Goal: Information Seeking & Learning: Learn about a topic

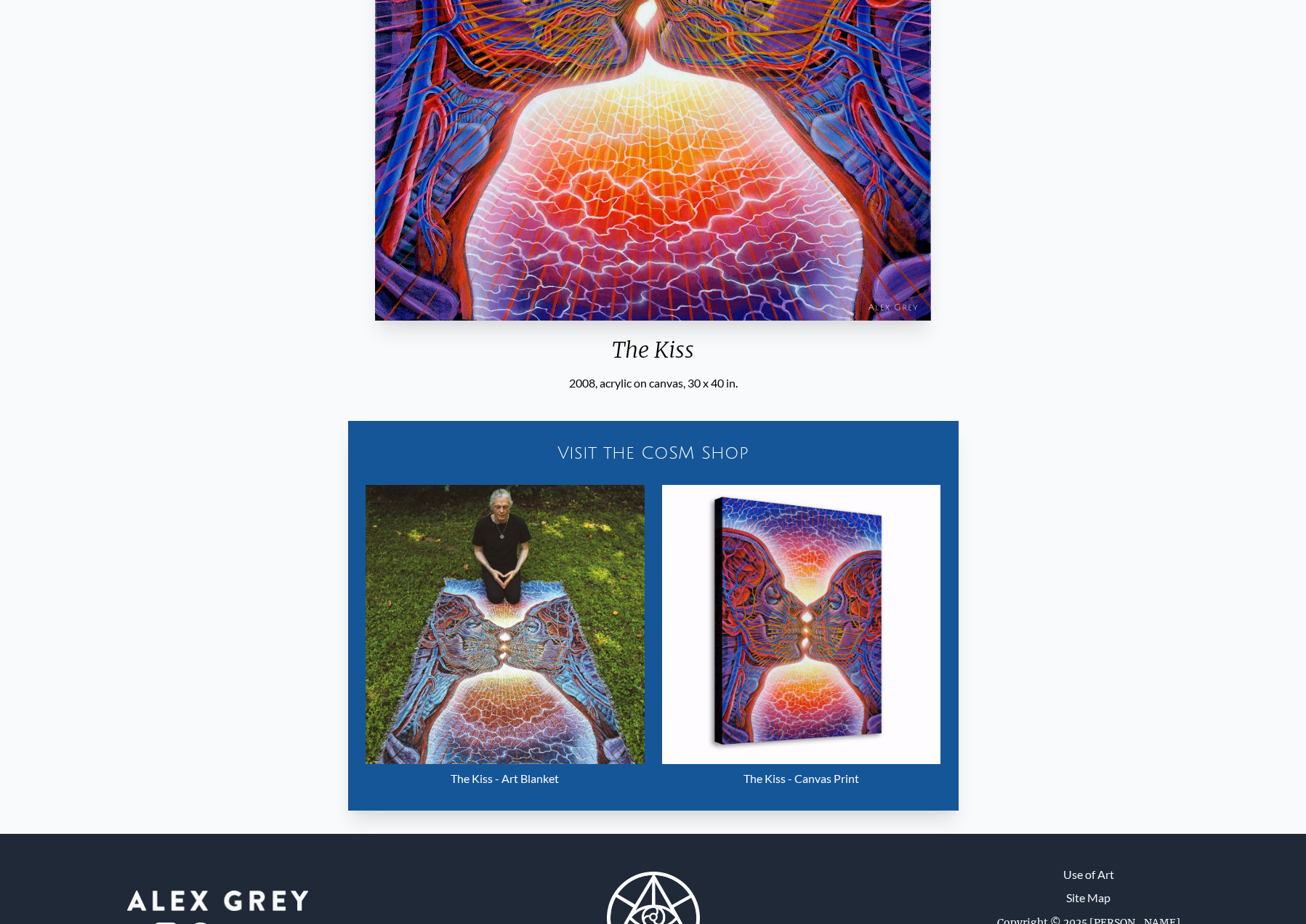
scroll to position [510, 0]
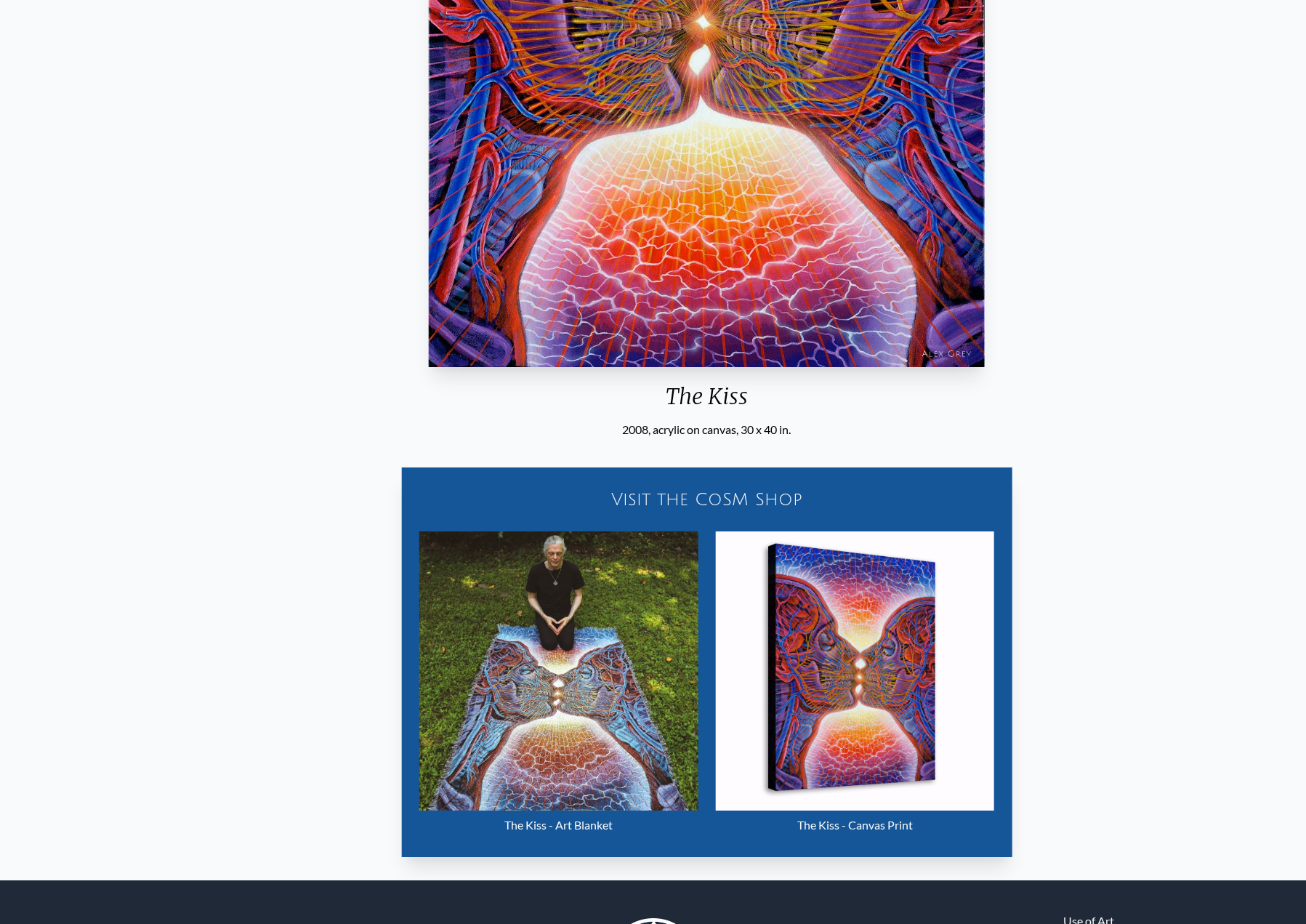
click at [745, 437] on div "The Kiss 2008, acrylic on canvas, 30 x 40 in. Visit the CoSM Shop The Kiss - Ar…" at bounding box center [707, 245] width 1283 height 1246
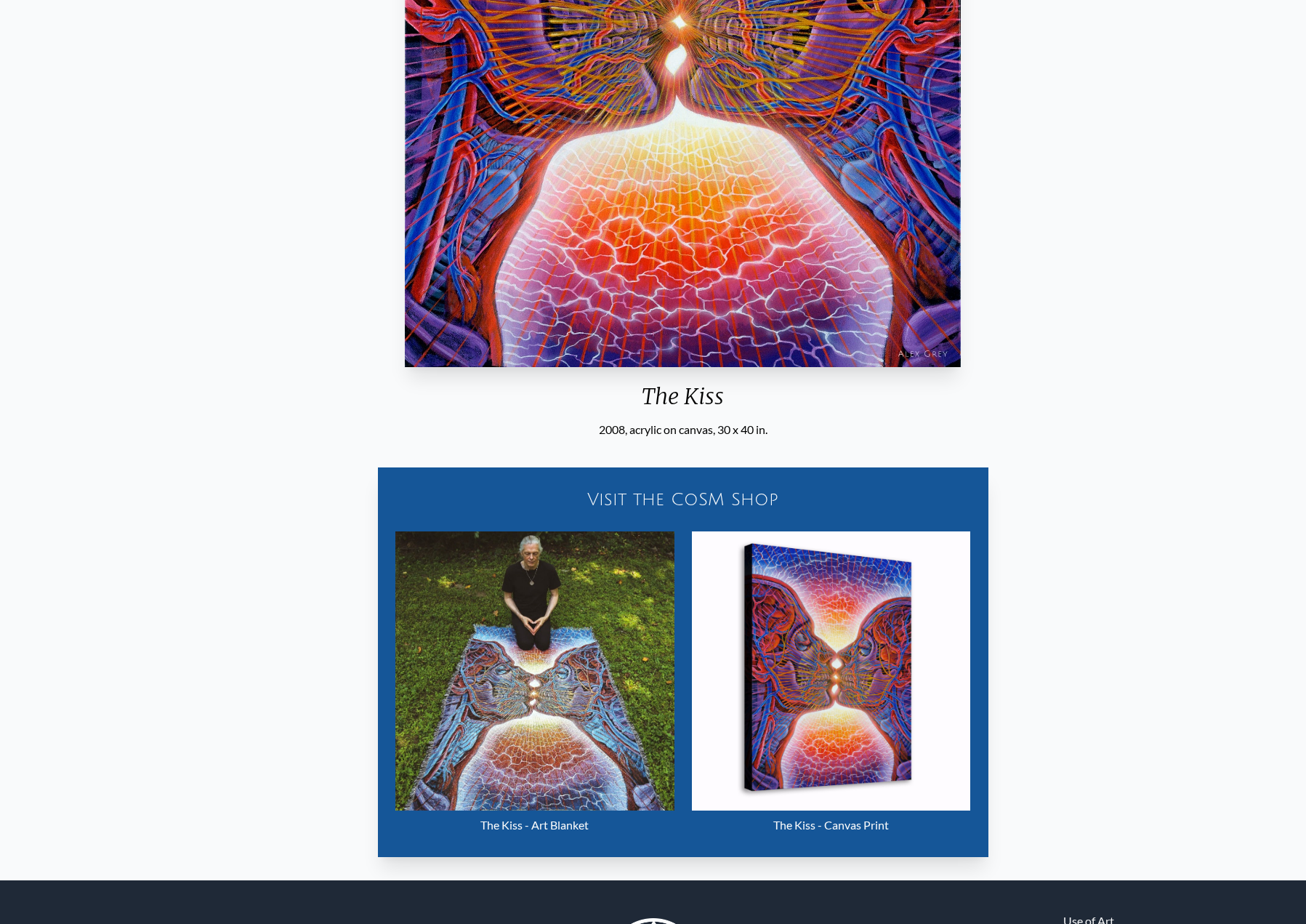
click at [743, 427] on div "2008, acrylic on canvas, 30 x 40 in." at bounding box center [683, 430] width 568 height 18
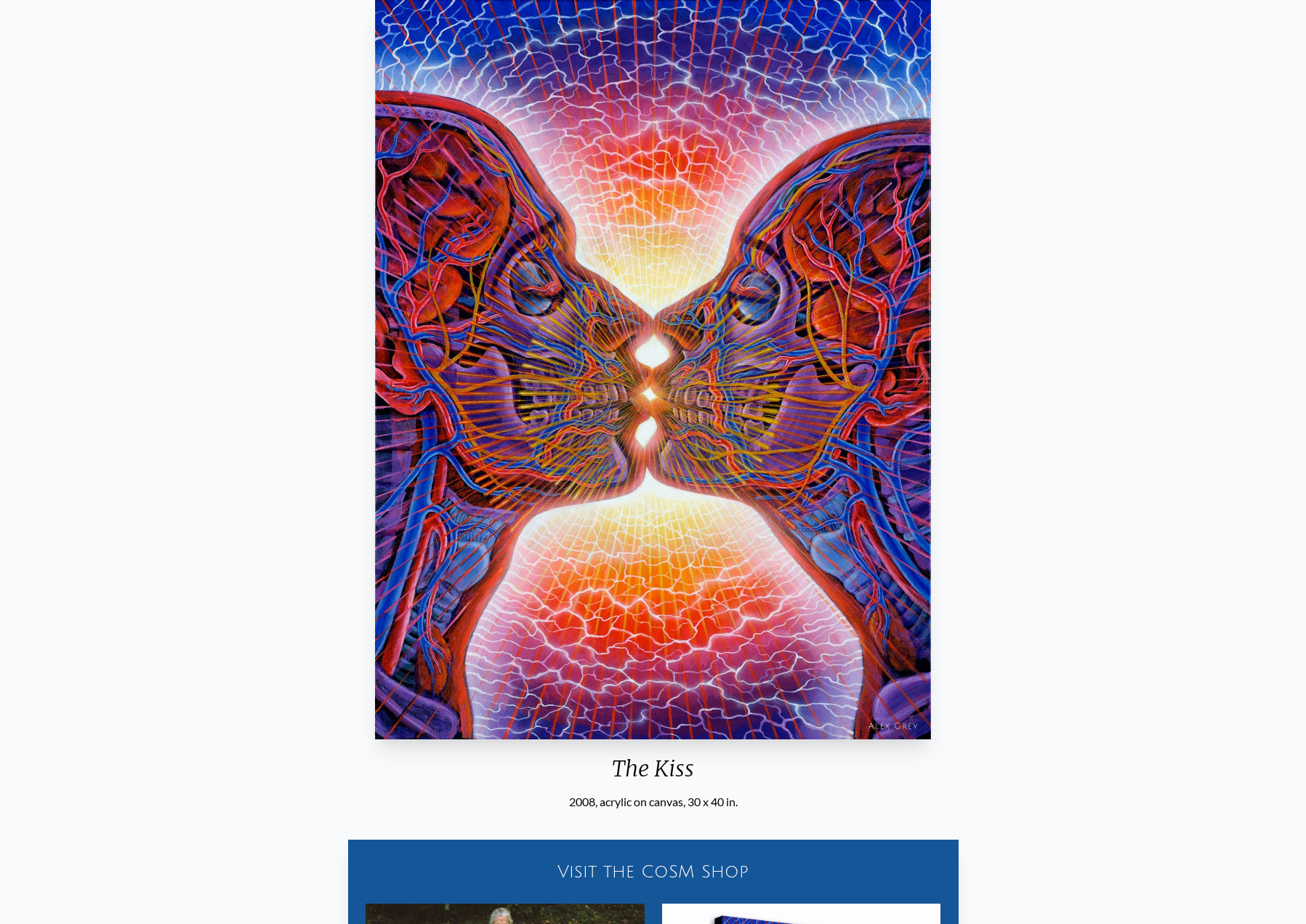
scroll to position [0, 0]
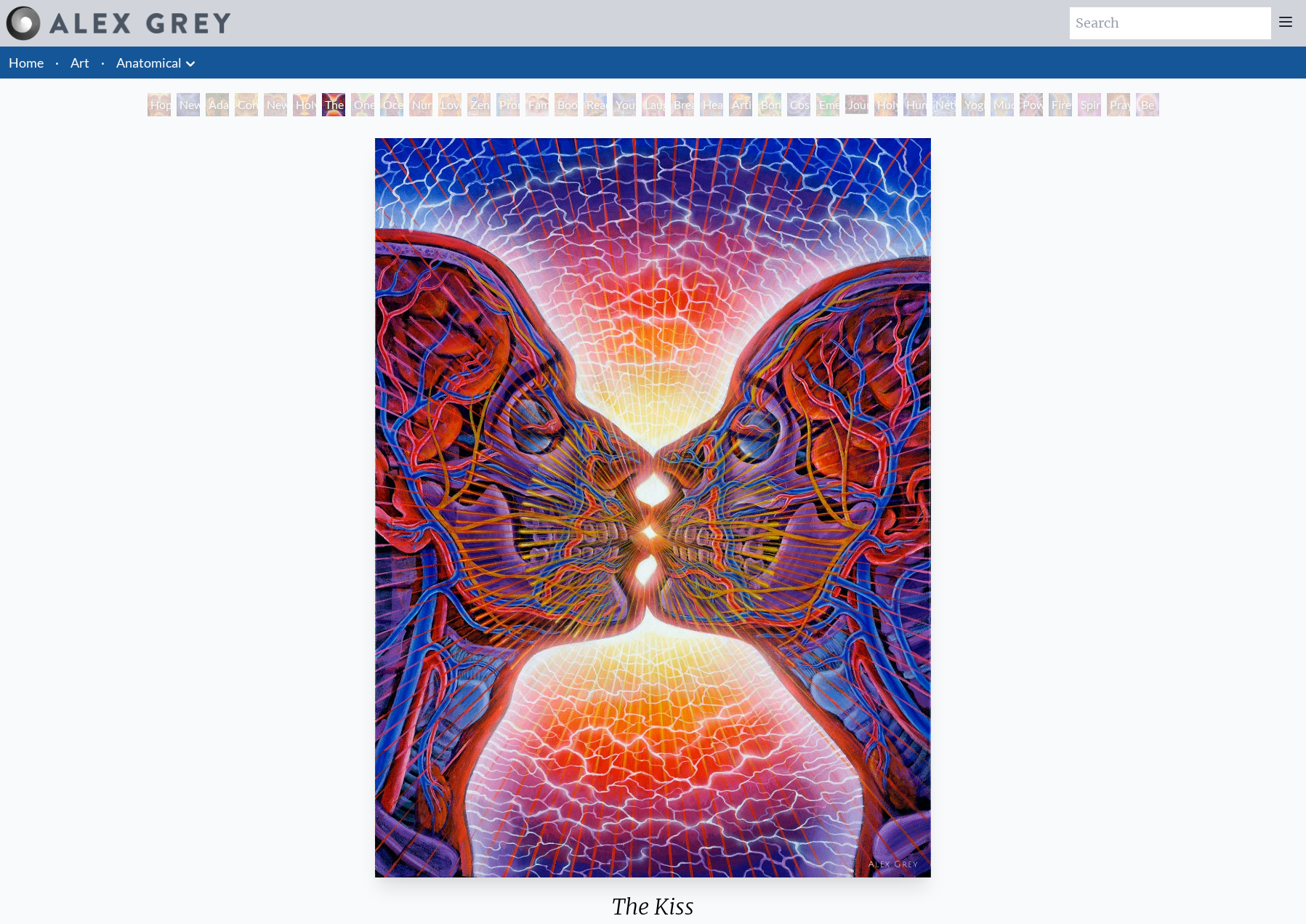
click at [531, 110] on div "Family" at bounding box center [537, 105] width 23 height 23
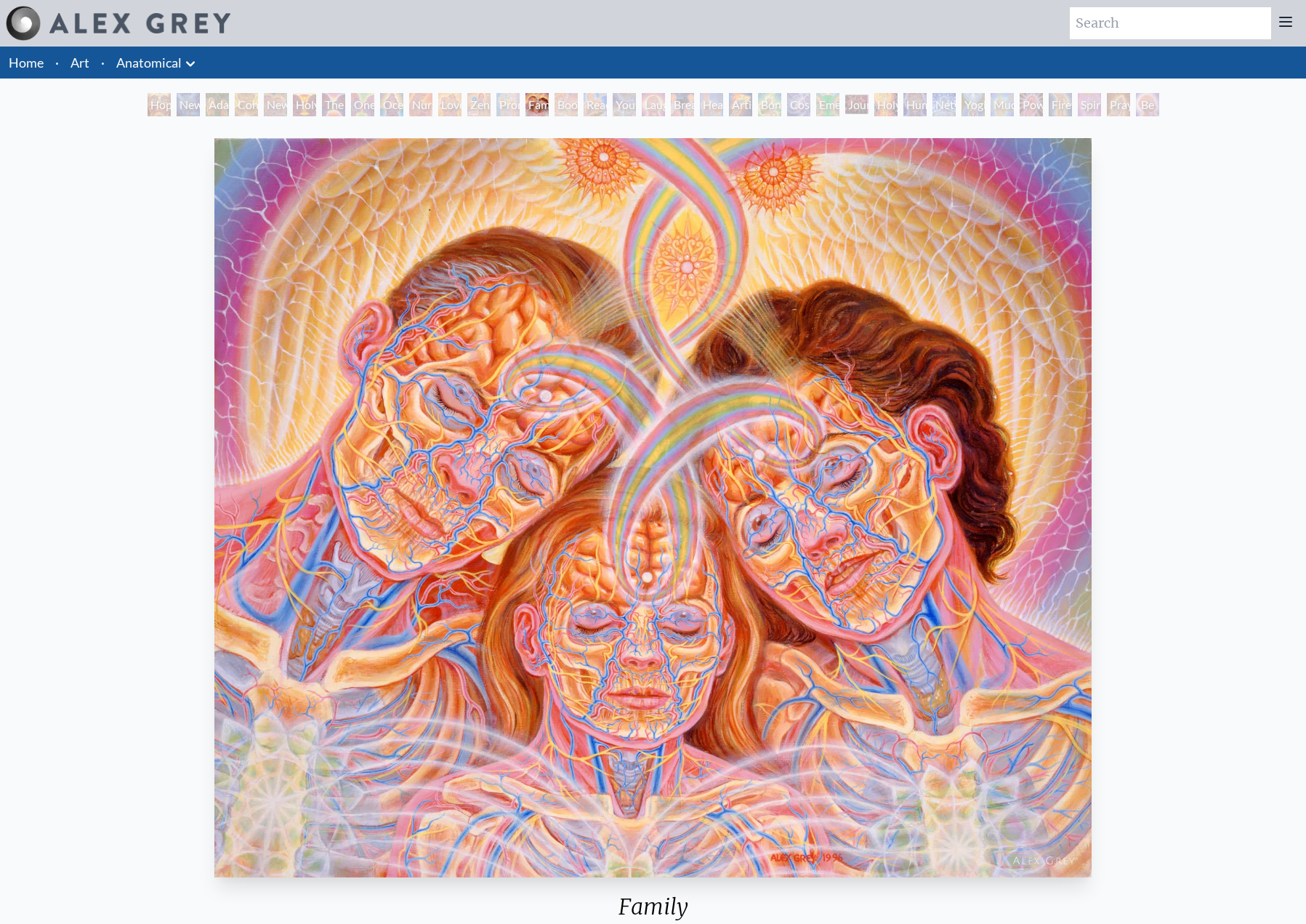
click at [665, 105] on div "Laughing Man" at bounding box center [654, 105] width 23 height 23
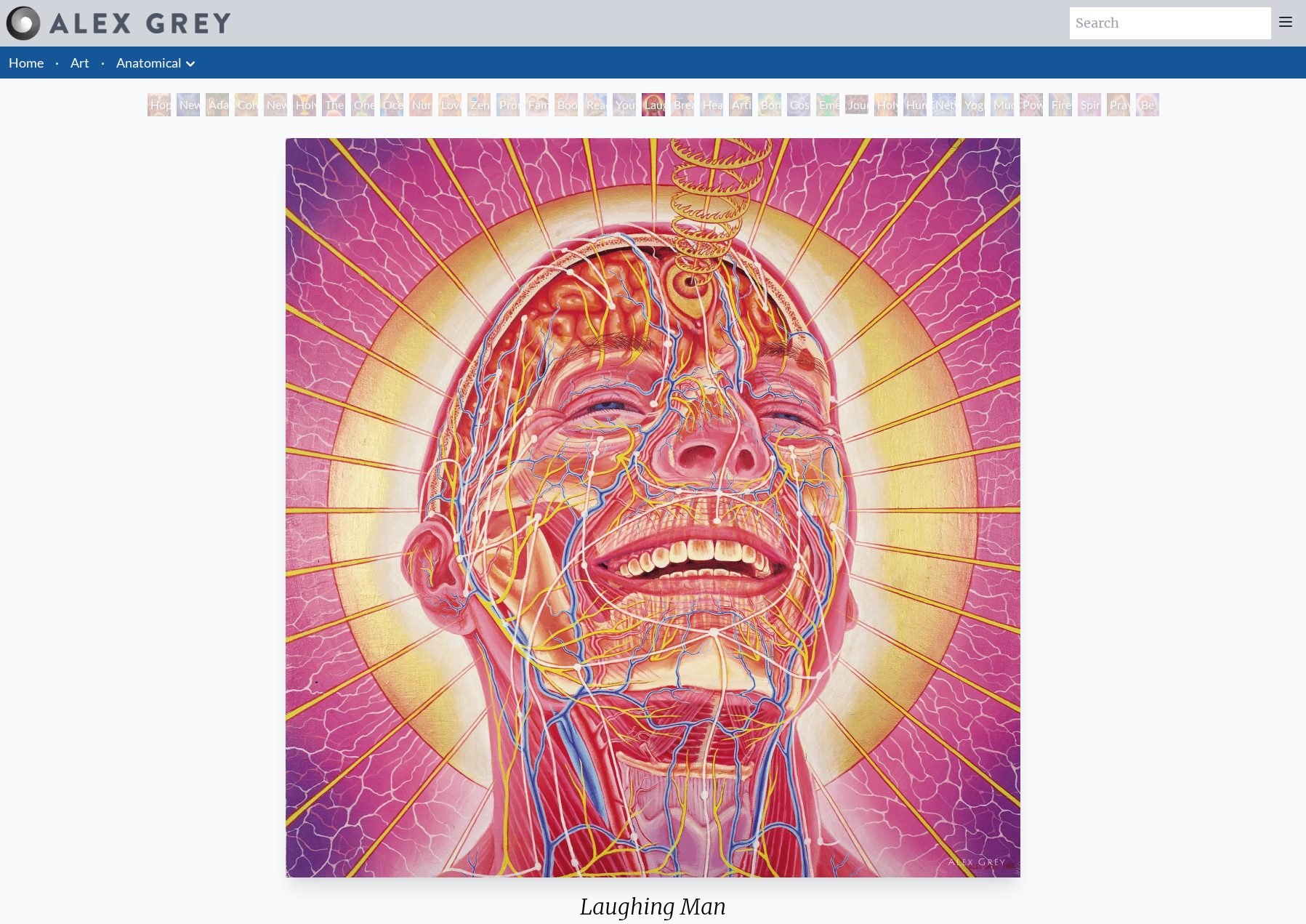
click at [264, 111] on div "New Man New Woman" at bounding box center [276, 105] width 23 height 23
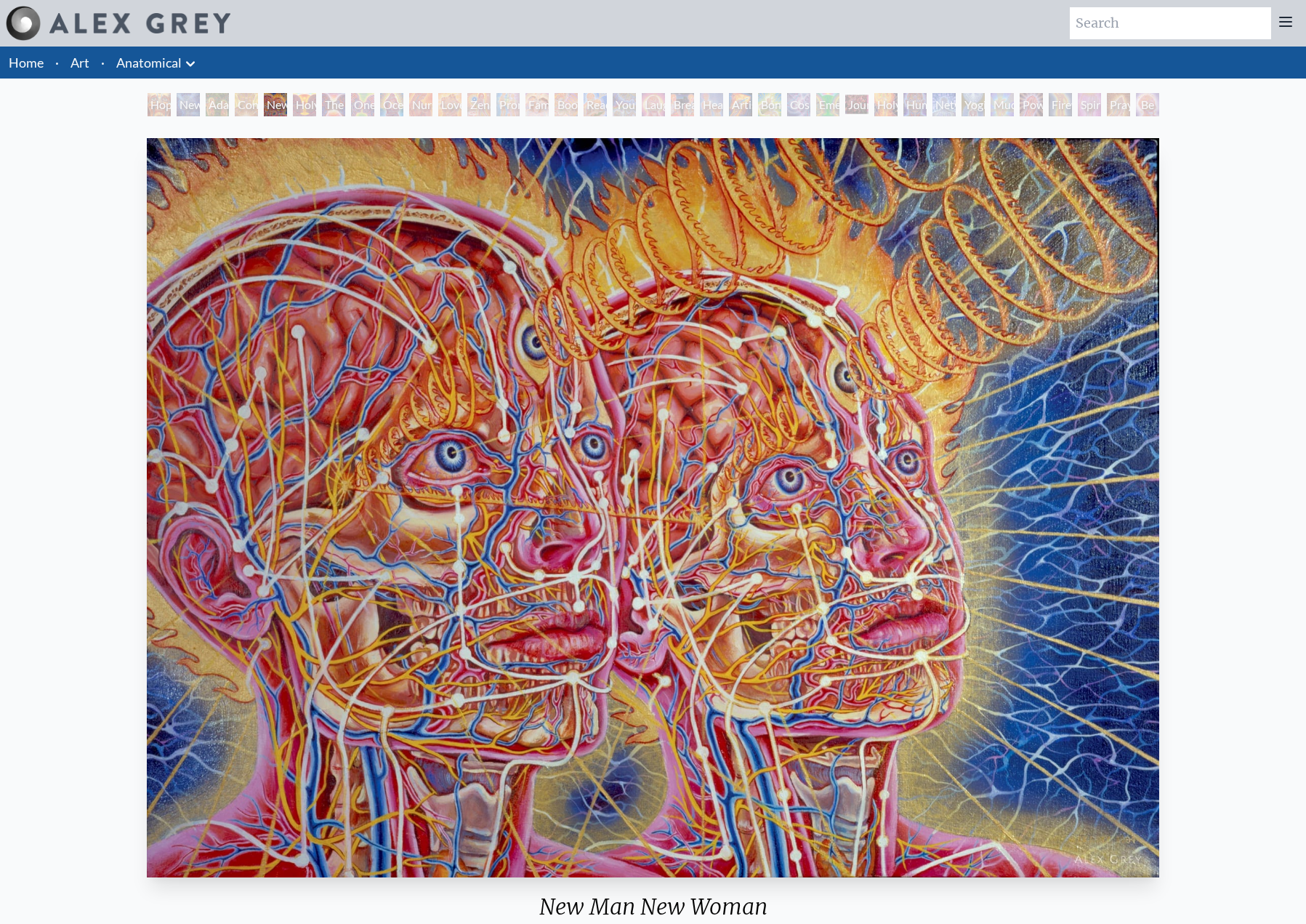
click at [869, 102] on div "Journey of the Wounded Healer" at bounding box center [857, 105] width 23 height 23
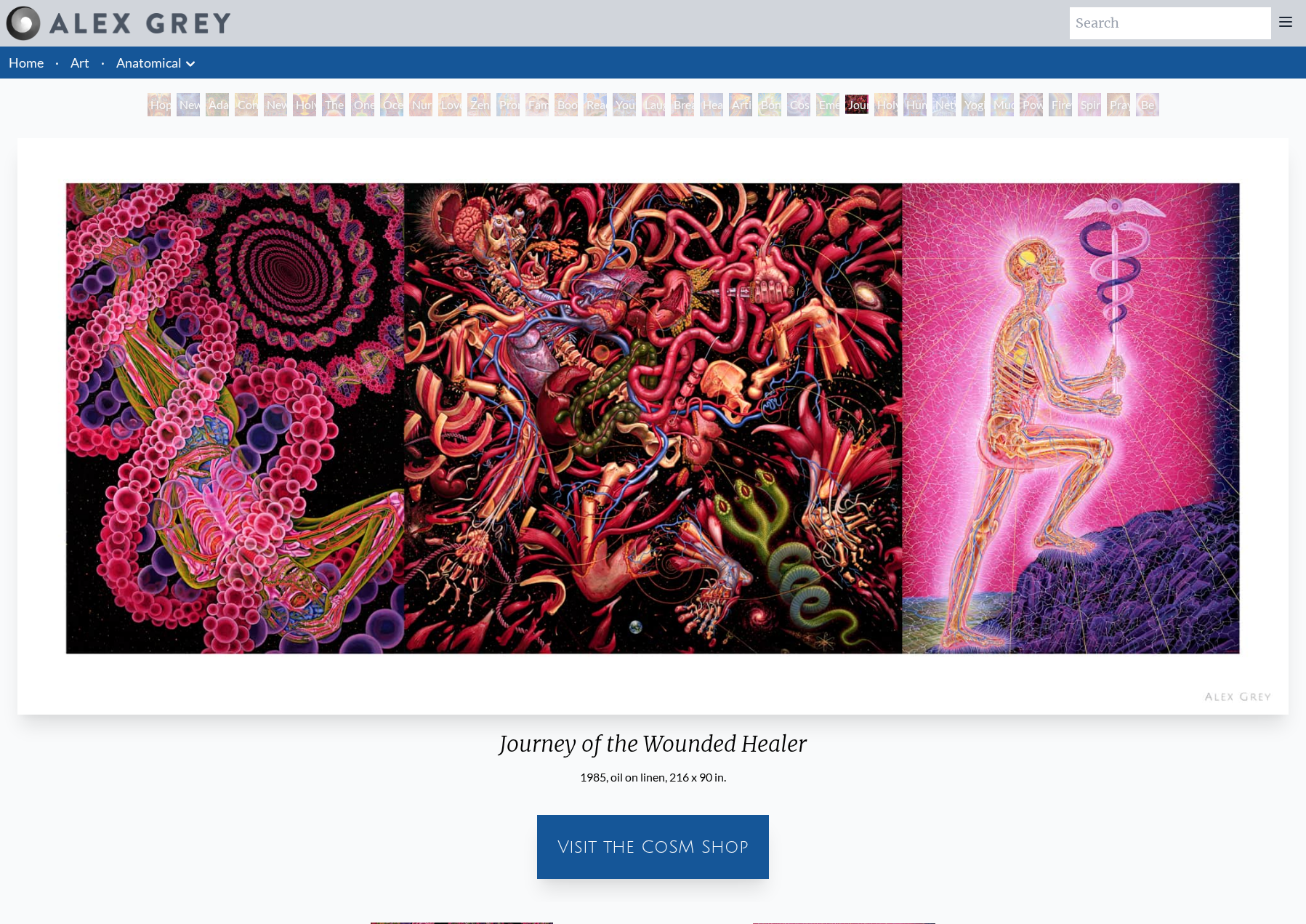
click at [1050, 104] on div "Firewalking" at bounding box center [1060, 105] width 23 height 23
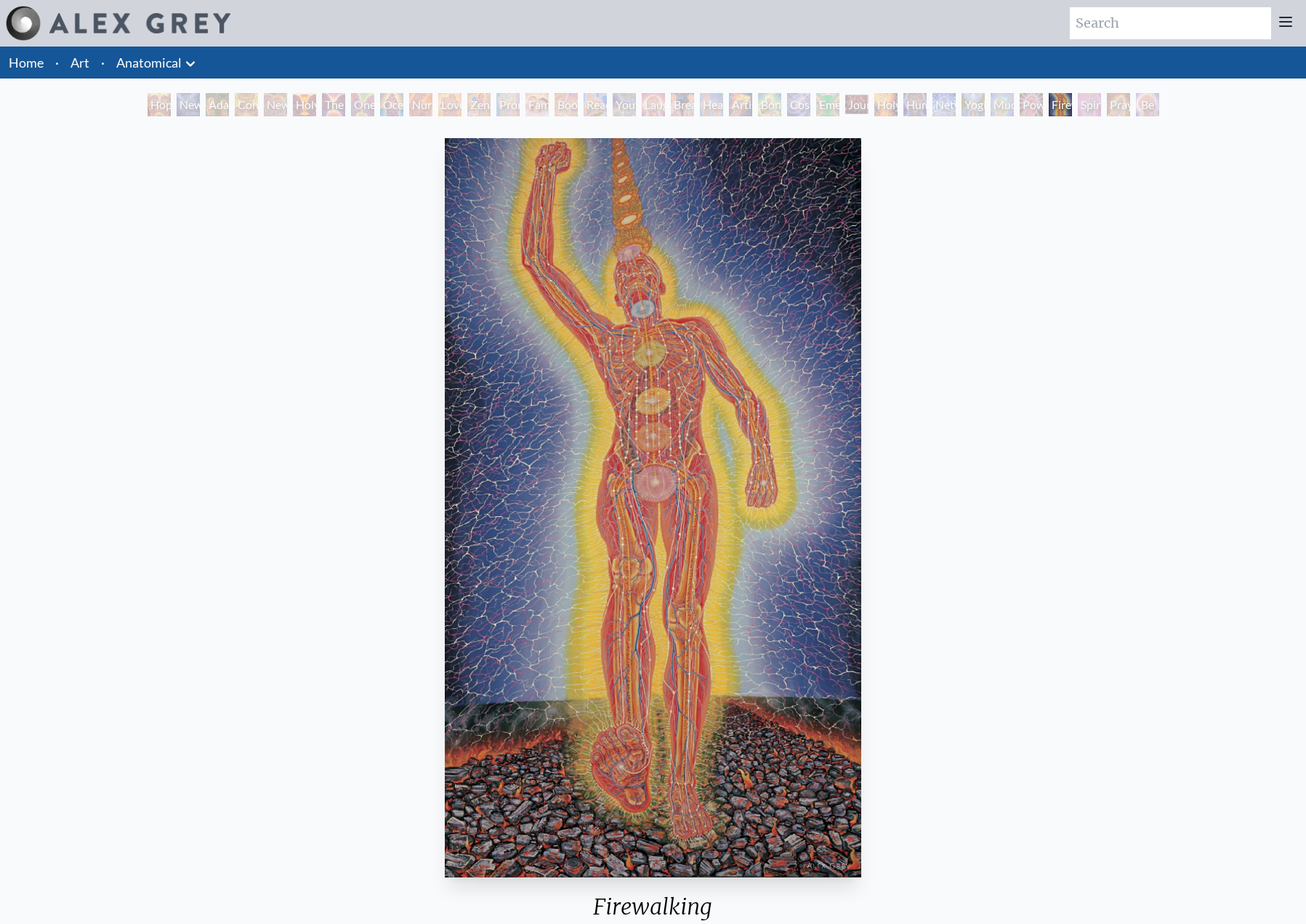
click at [22, 66] on link "Home" at bounding box center [26, 62] width 35 height 16
